Goal: Task Accomplishment & Management: Manage account settings

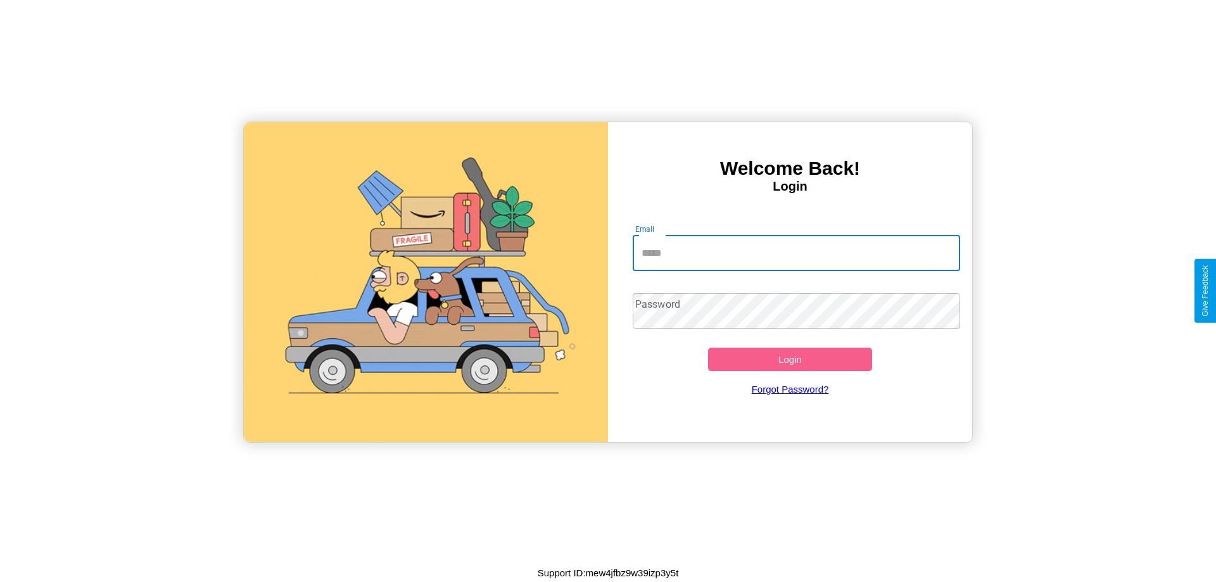
click at [796, 253] on input "Email" at bounding box center [796, 253] width 328 height 35
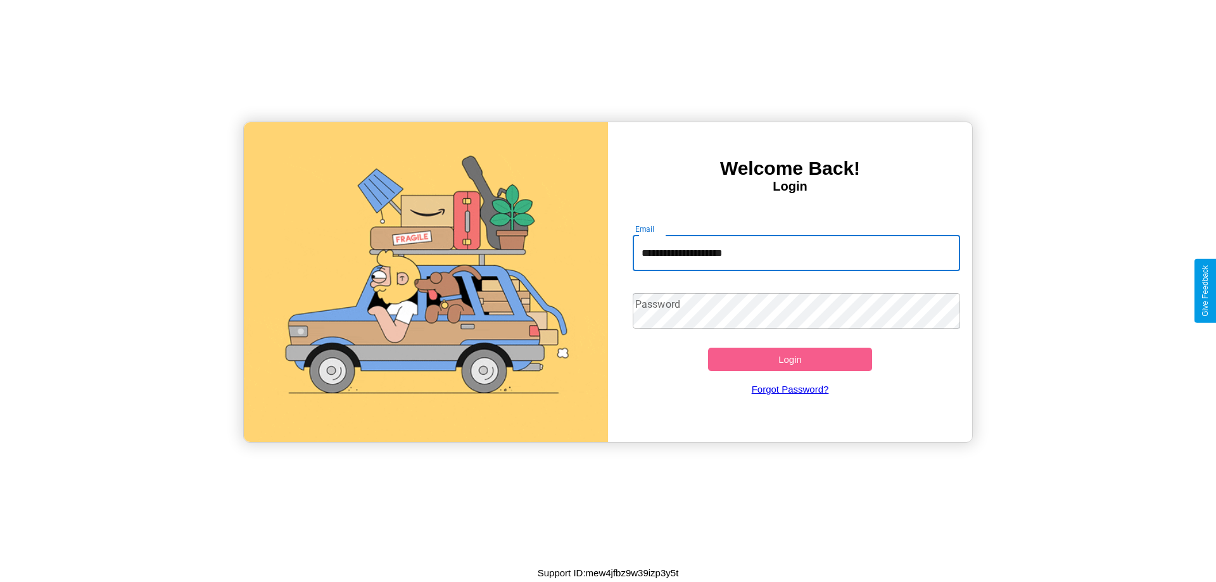
type input "**********"
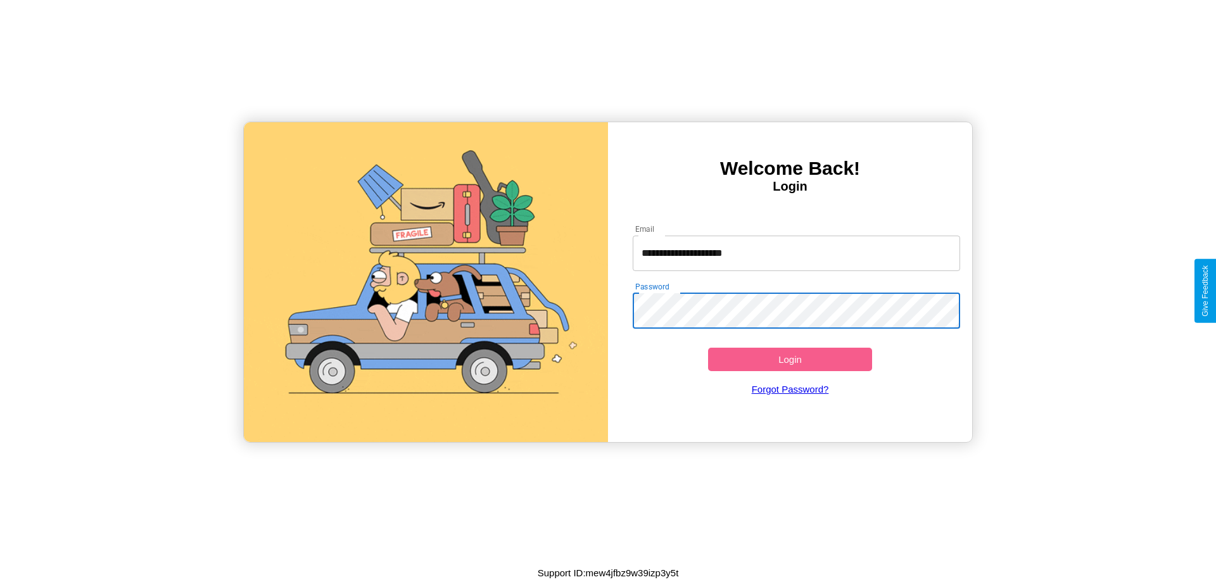
click at [790, 359] on button "Login" at bounding box center [790, 359] width 164 height 23
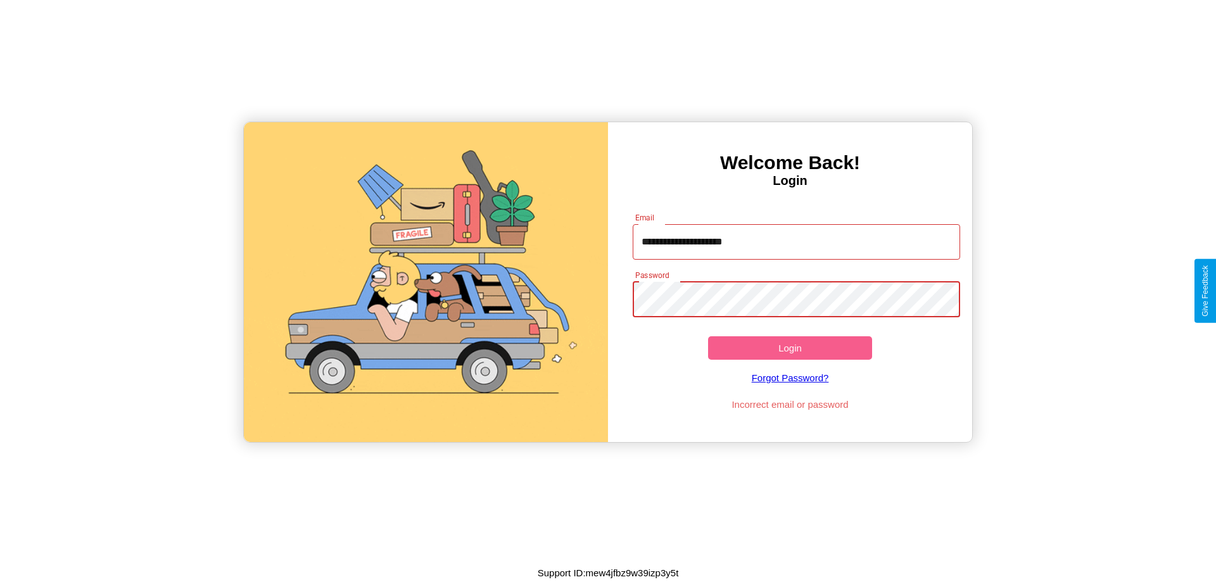
click at [790, 348] on button "Login" at bounding box center [790, 347] width 164 height 23
